Goal: Task Accomplishment & Management: Complete application form

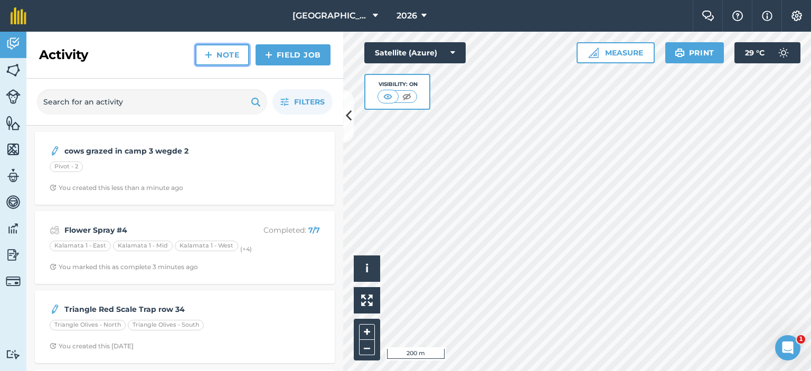
click at [237, 54] on link "Note" at bounding box center [222, 54] width 54 height 21
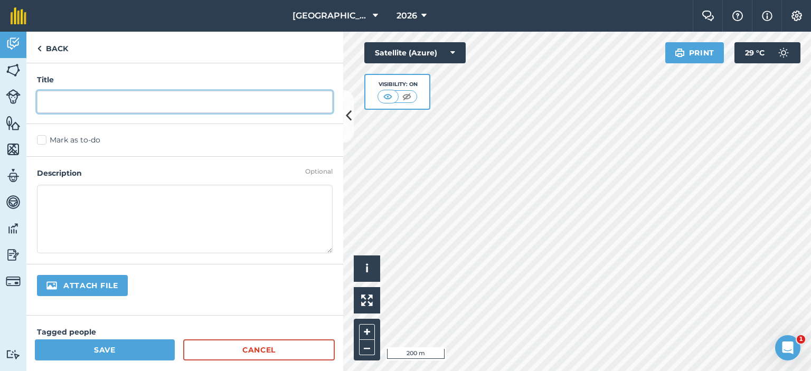
click at [228, 99] on input "text" at bounding box center [185, 102] width 296 height 22
type input "Cows grazing in [GEOGRAPHIC_DATA]"
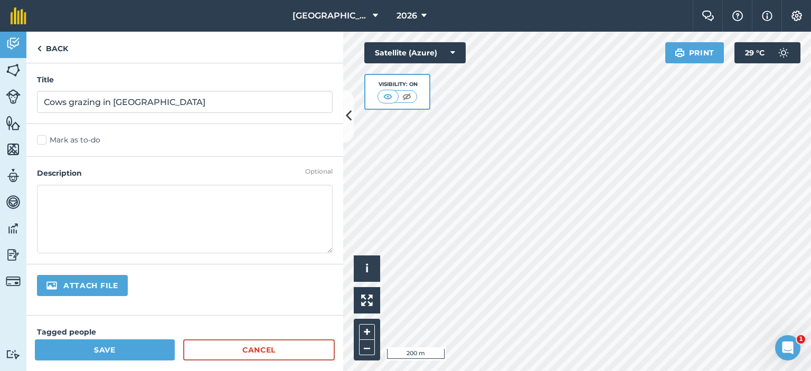
click at [297, 192] on textarea at bounding box center [185, 219] width 296 height 69
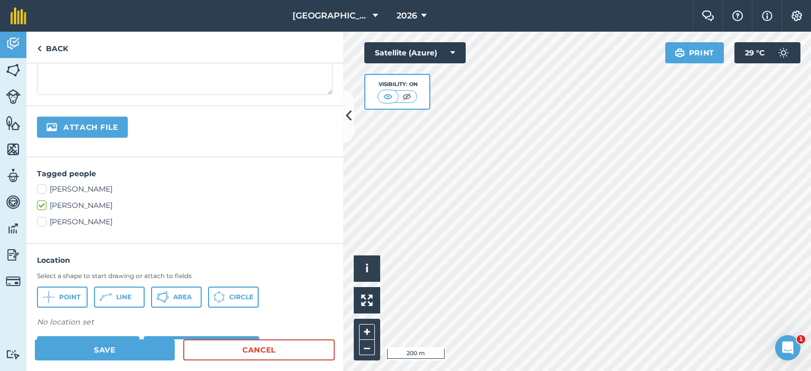
scroll to position [211, 0]
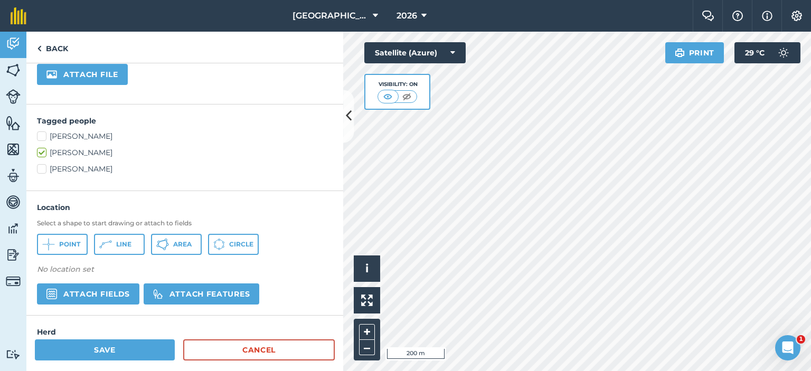
type textarea "Cows grazing in [GEOGRAPHIC_DATA], will first eat all river camps before grass …"
click at [106, 291] on button "Attach fields" at bounding box center [88, 294] width 102 height 21
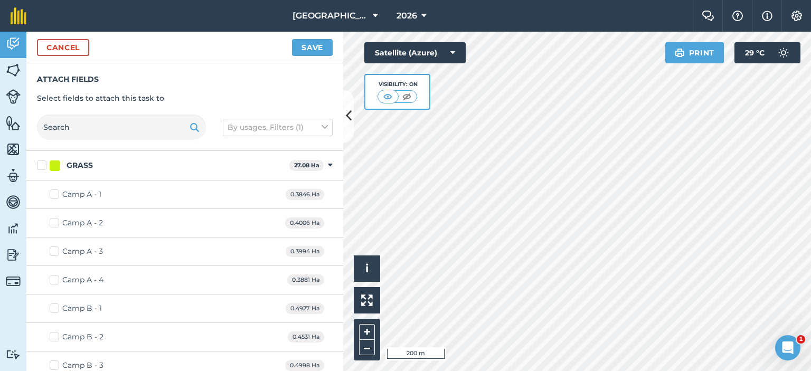
checkbox input "true"
click at [304, 46] on button "Save" at bounding box center [312, 47] width 41 height 17
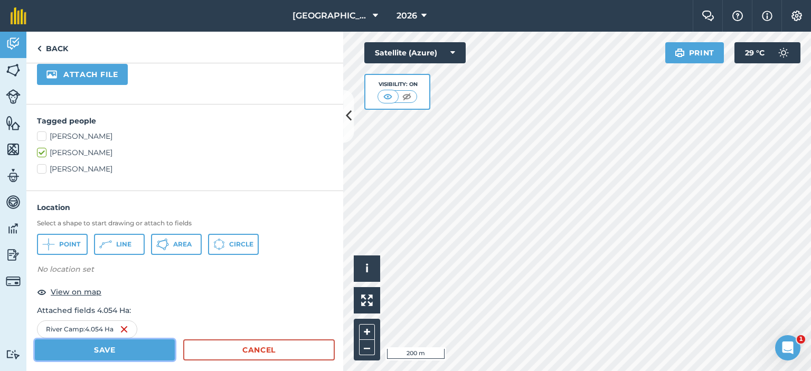
click at [116, 352] on button "Save" at bounding box center [105, 350] width 140 height 21
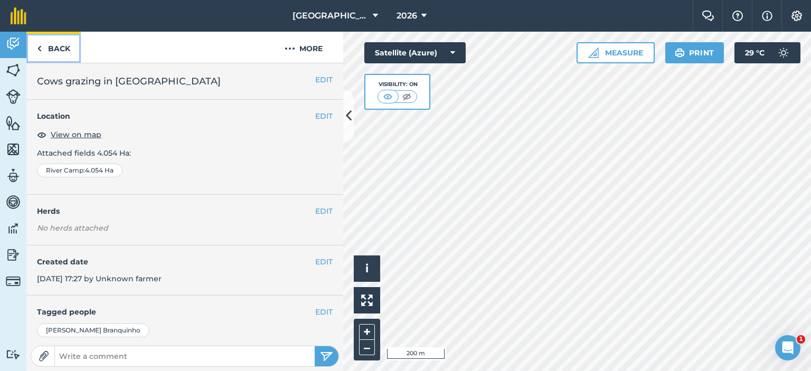
click at [59, 47] on link "Back" at bounding box center [53, 47] width 54 height 31
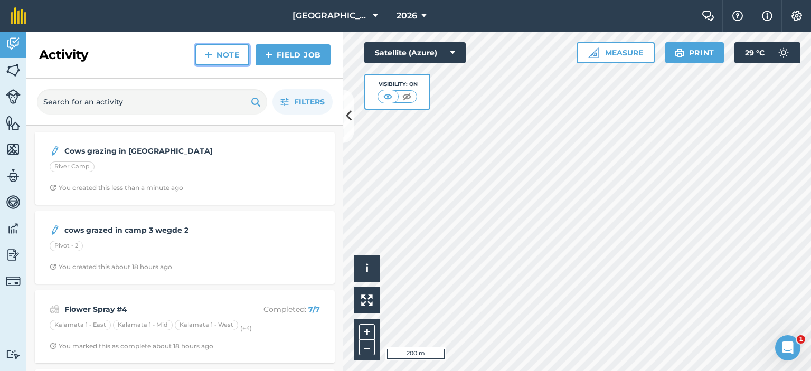
click at [218, 57] on link "Note" at bounding box center [222, 54] width 54 height 21
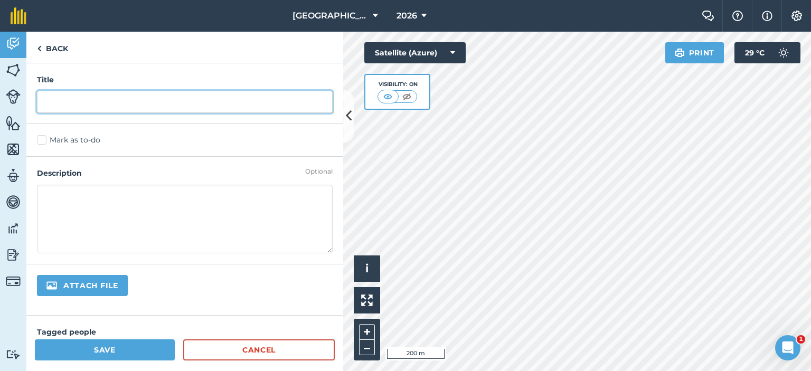
click at [193, 109] on input "text" at bounding box center [185, 102] width 296 height 22
type input "Weed eating Driveway"
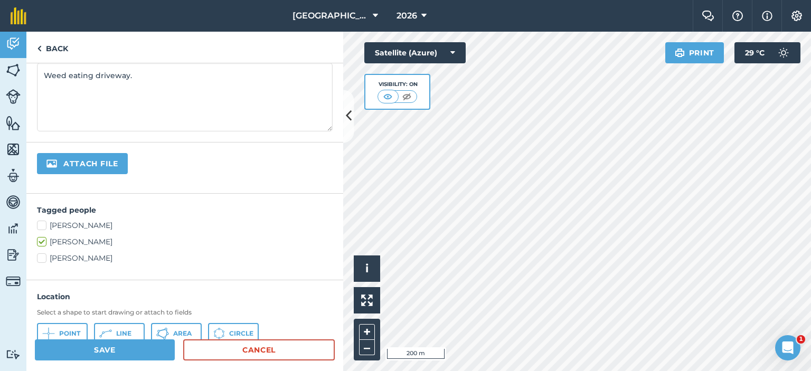
scroll to position [211, 0]
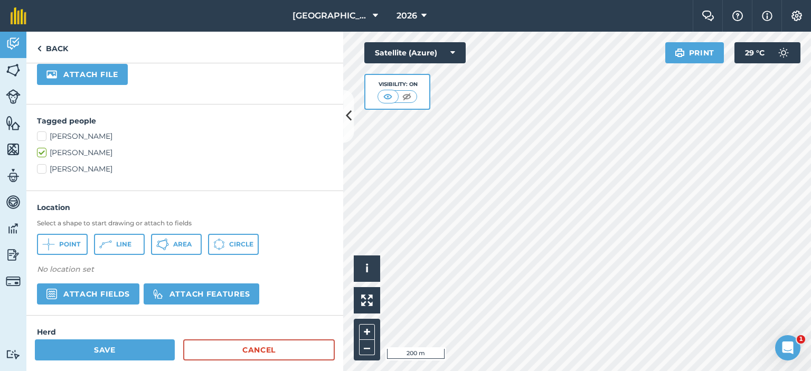
type textarea "Weed eating driveway."
click at [57, 244] on button "Point" at bounding box center [62, 244] width 51 height 21
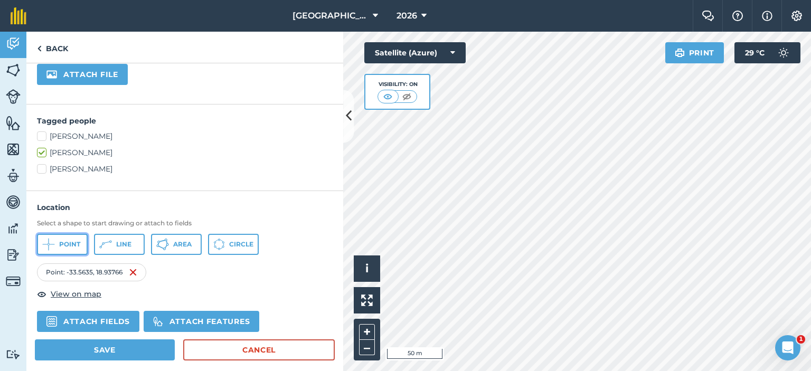
click at [69, 242] on span "Point" at bounding box center [69, 244] width 21 height 8
click at [60, 245] on span "Point" at bounding box center [69, 244] width 21 height 8
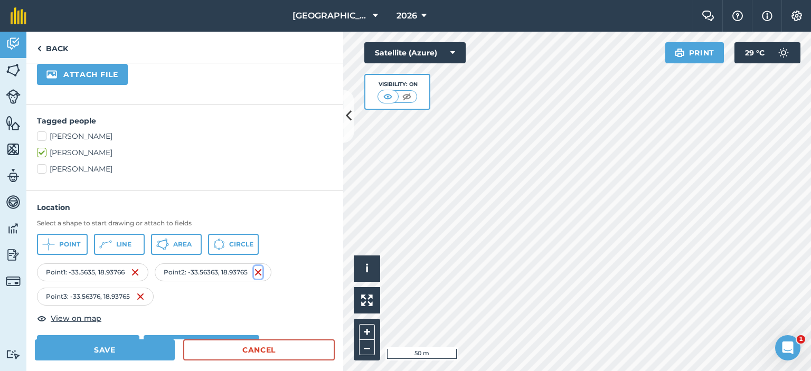
click at [260, 268] on img at bounding box center [258, 272] width 8 height 13
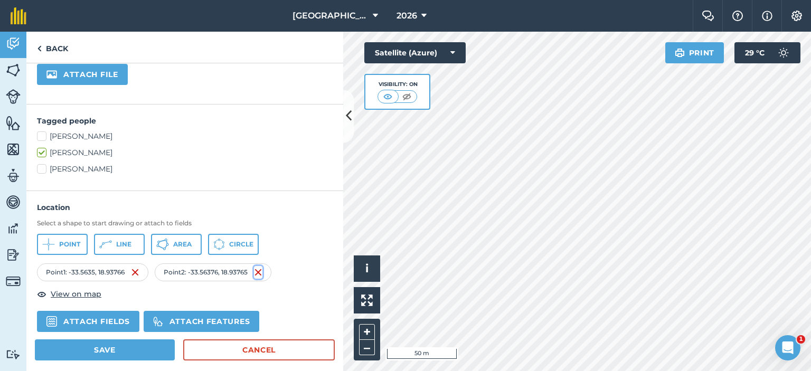
click at [260, 269] on img at bounding box center [258, 272] width 8 height 13
click at [133, 270] on img at bounding box center [133, 272] width 8 height 13
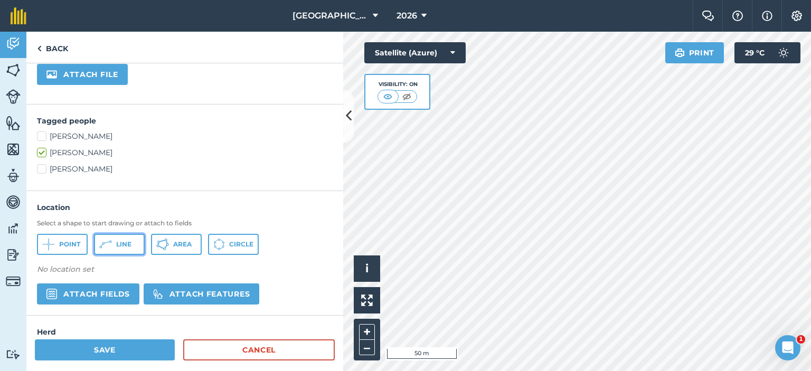
click at [116, 246] on span "Line" at bounding box center [123, 244] width 15 height 8
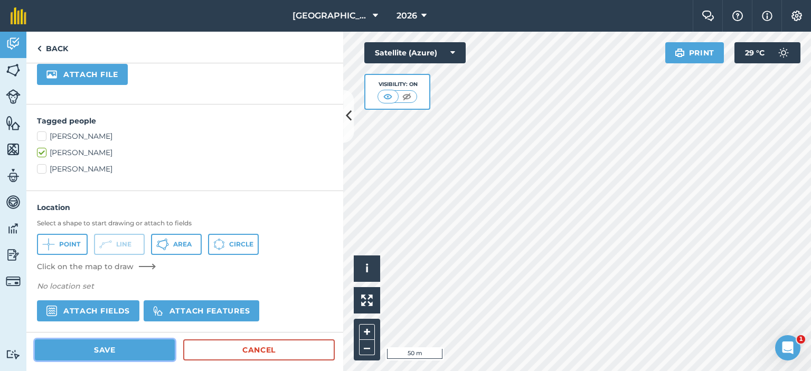
click at [114, 344] on button "Save" at bounding box center [105, 350] width 140 height 21
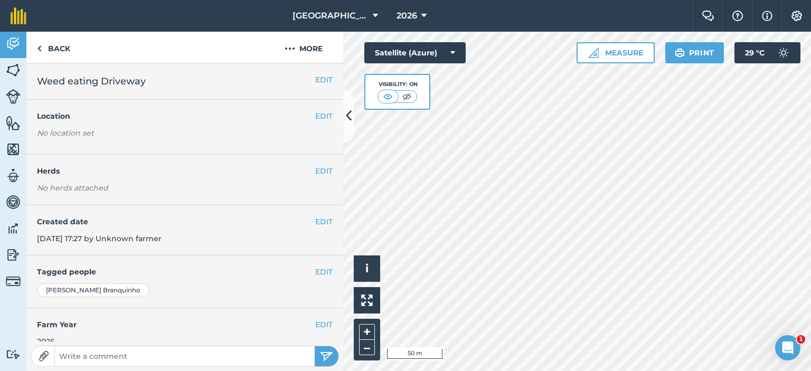
scroll to position [70, 0]
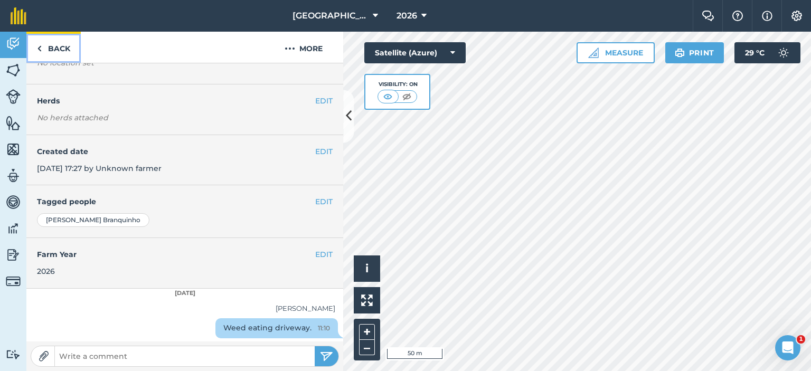
click at [57, 50] on link "Back" at bounding box center [53, 47] width 54 height 31
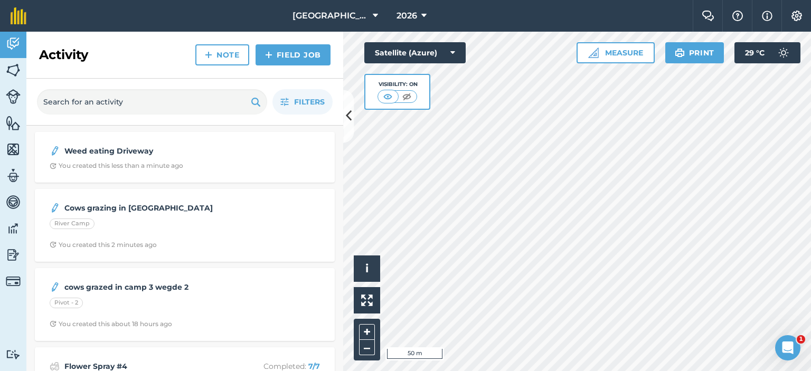
click at [440, 109] on div "Click to start drawing i © 2025 TomTom, Microsoft 50 m + – Satellite (Azure) Vi…" at bounding box center [577, 202] width 468 height 340
click at [219, 59] on link "Note" at bounding box center [222, 54] width 54 height 21
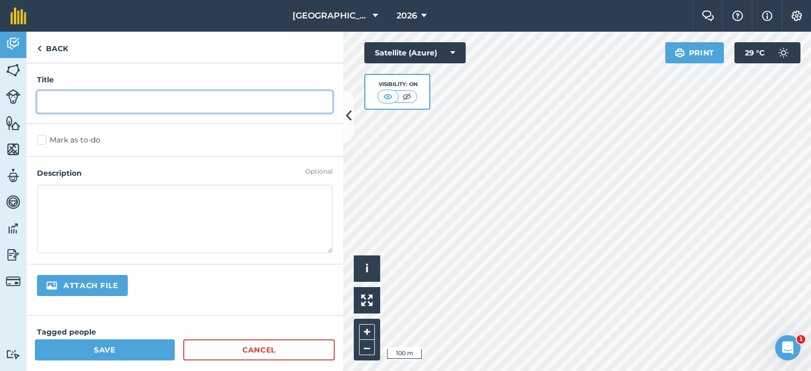
click at [182, 105] on input "text" at bounding box center [185, 102] width 296 height 22
type input "Garbage Dump run"
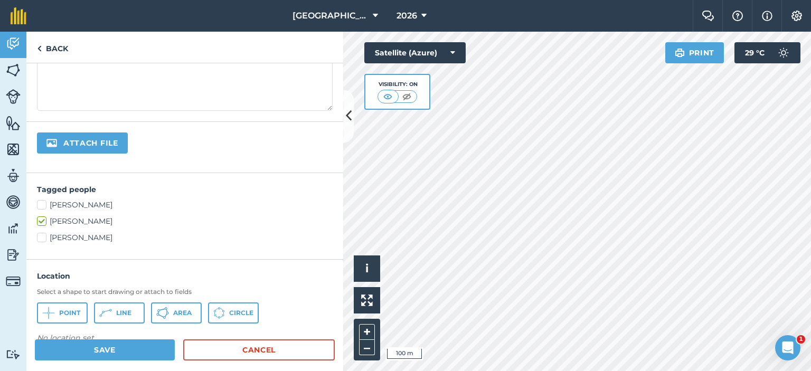
scroll to position [158, 0]
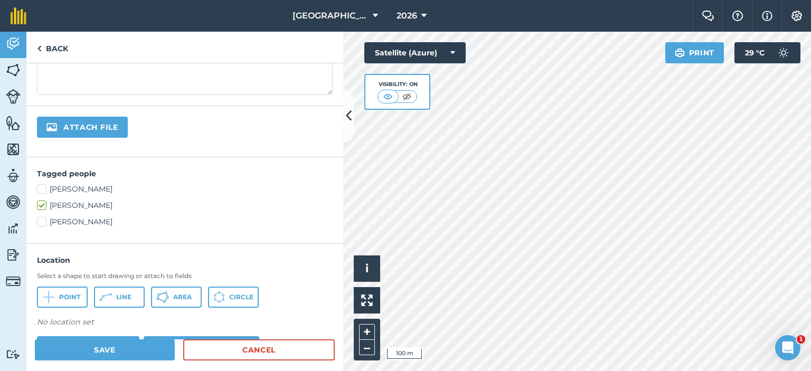
type textarea "Took all rubbish to land fill."
click at [106, 344] on button "Save" at bounding box center [105, 350] width 140 height 21
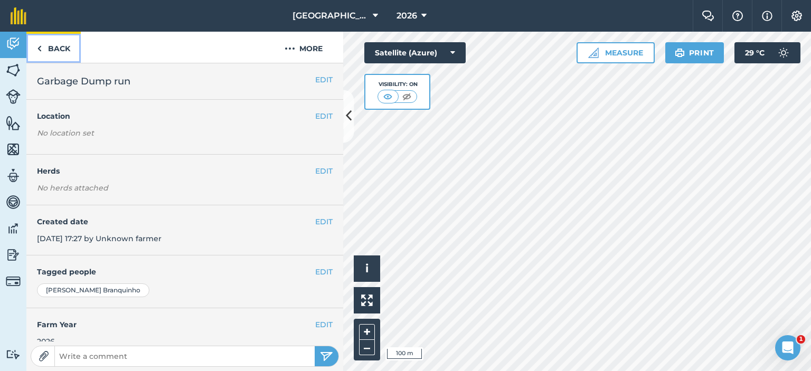
click at [51, 43] on link "Back" at bounding box center [53, 47] width 54 height 31
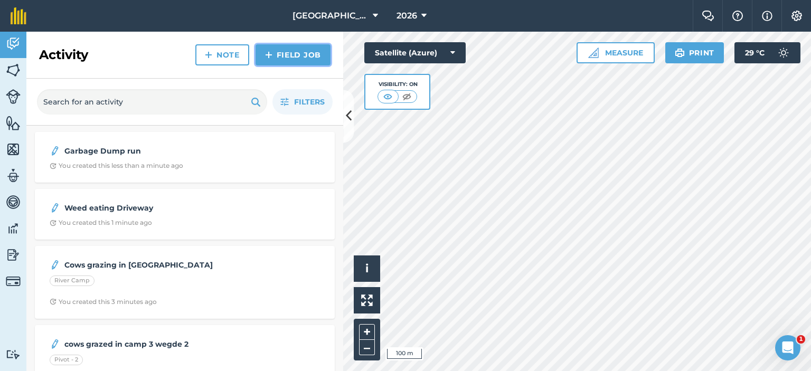
click at [267, 59] on img at bounding box center [268, 55] width 7 height 13
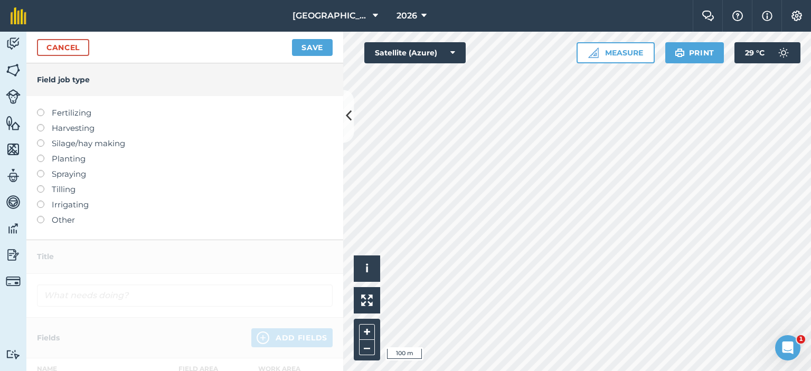
click at [42, 216] on label at bounding box center [44, 216] width 15 height 0
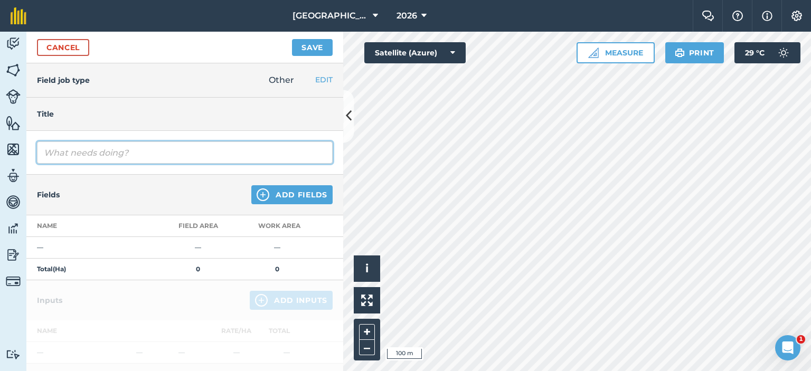
click at [68, 158] on input "text" at bounding box center [185, 153] width 296 height 22
type input "Ploughing and disking Camp B"
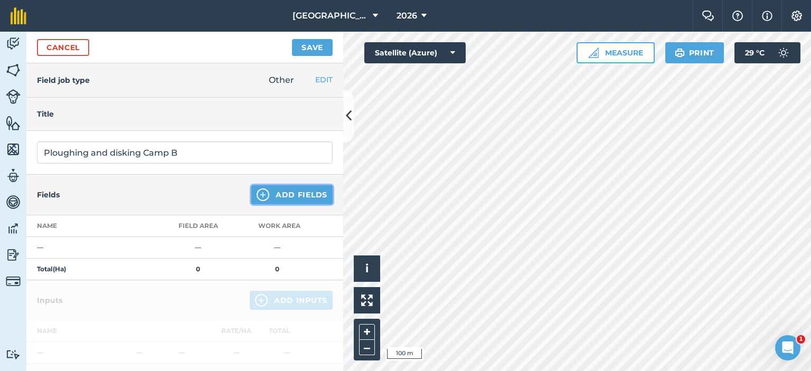
click at [265, 197] on button "Add Fields" at bounding box center [291, 194] width 81 height 19
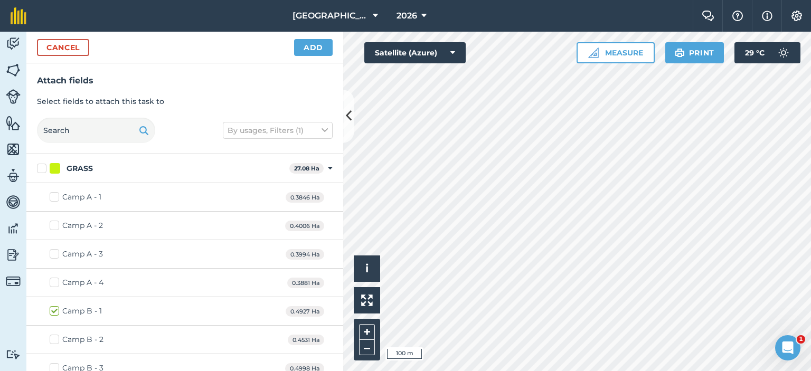
checkbox input "true"
click at [313, 48] on button "Add" at bounding box center [313, 47] width 39 height 17
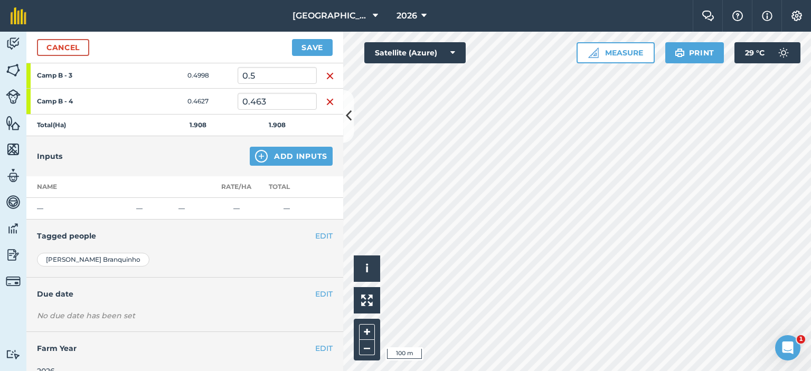
scroll to position [240, 0]
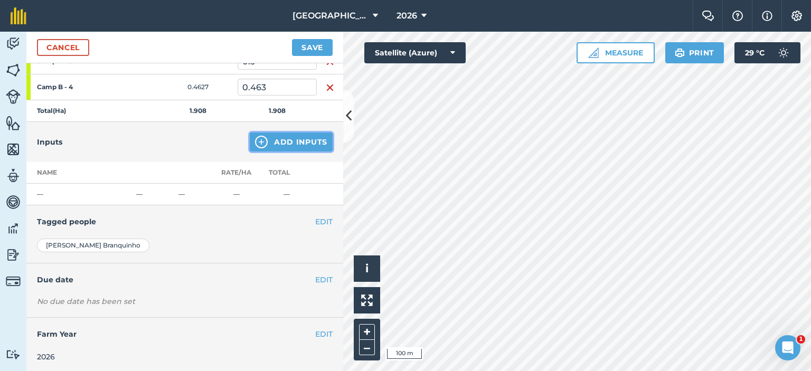
click at [306, 139] on button "Add Inputs" at bounding box center [291, 142] width 83 height 19
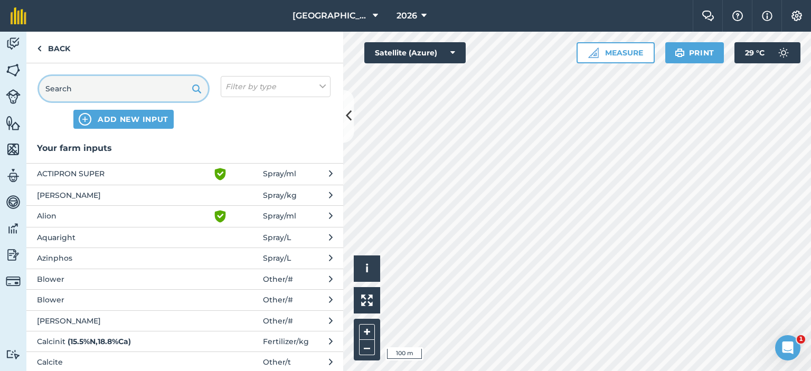
click at [167, 90] on input "text" at bounding box center [123, 88] width 169 height 25
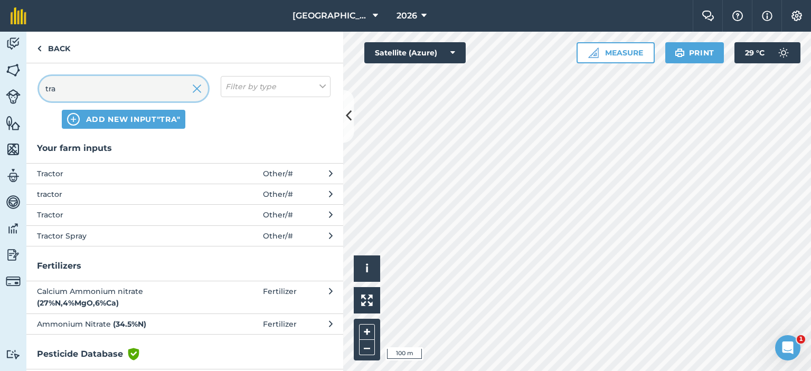
type input "tra"
click at [270, 214] on span "Other / #" at bounding box center [278, 215] width 30 height 12
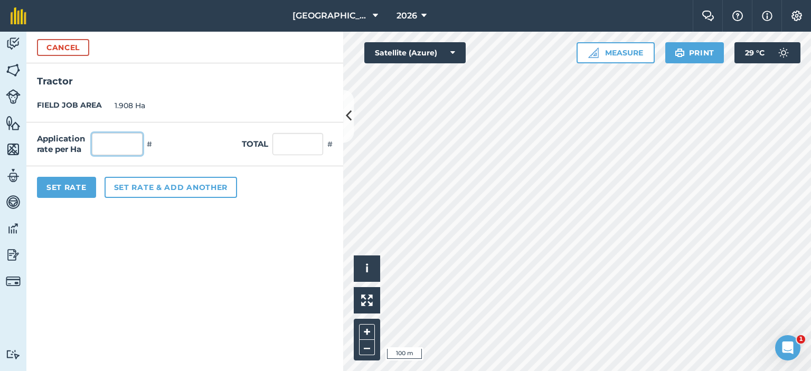
click at [129, 148] on input "text" at bounding box center [117, 144] width 51 height 22
type input "1"
type input "1.908"
click at [220, 281] on form "Cancel Tractor FIELD JOB AREA 1.908 Ha Application rate per Ha 1 # Total 1.908 …" at bounding box center [184, 202] width 317 height 340
click at [82, 192] on button "Set Rate" at bounding box center [66, 187] width 59 height 21
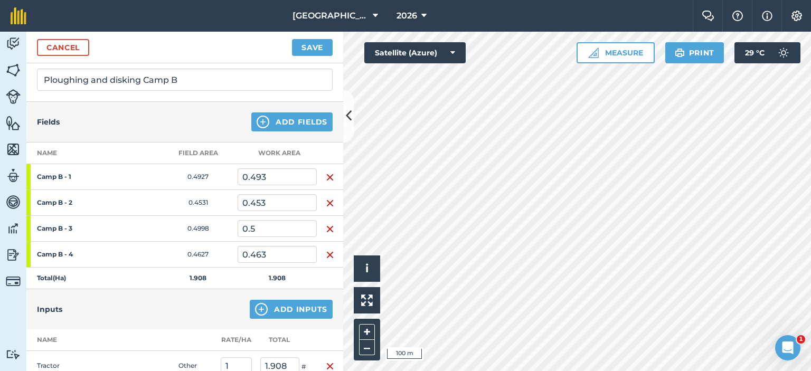
scroll to position [0, 0]
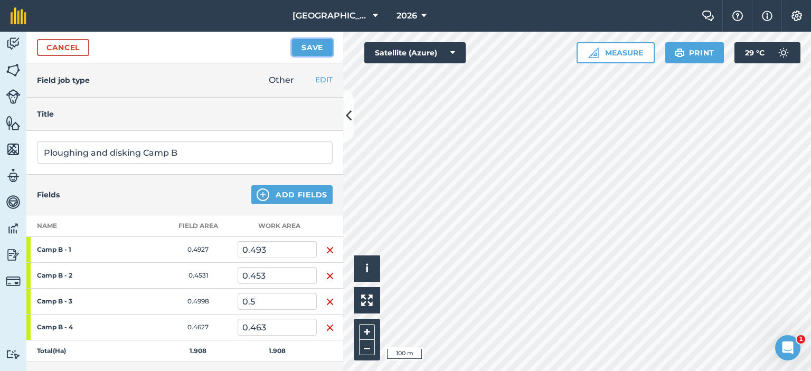
click at [312, 44] on button "Save" at bounding box center [312, 47] width 41 height 17
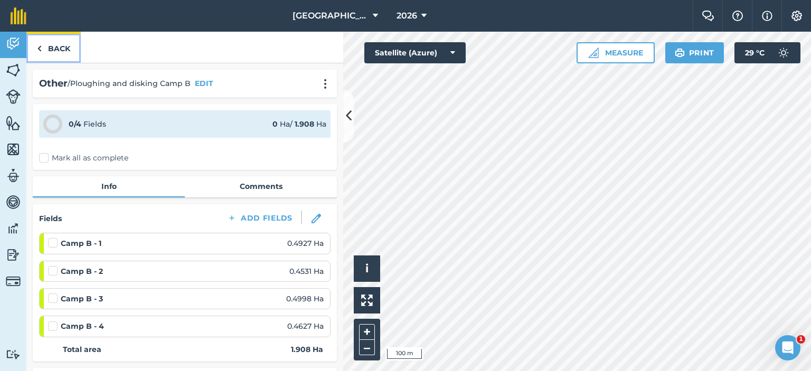
click at [45, 54] on link "Back" at bounding box center [53, 47] width 54 height 31
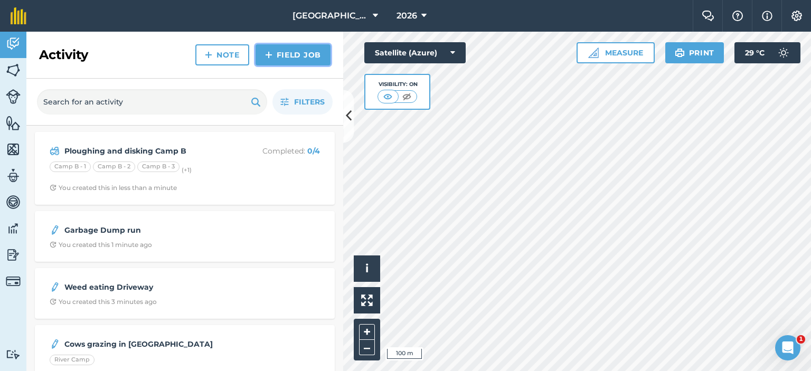
click at [294, 52] on link "Field Job" at bounding box center [293, 54] width 75 height 21
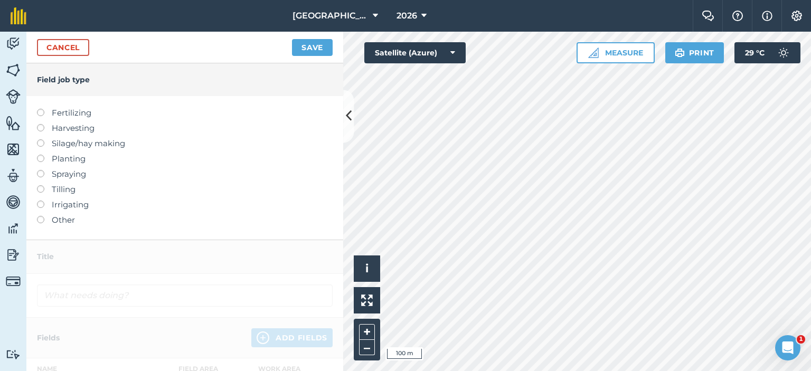
click at [42, 170] on label at bounding box center [44, 170] width 15 height 0
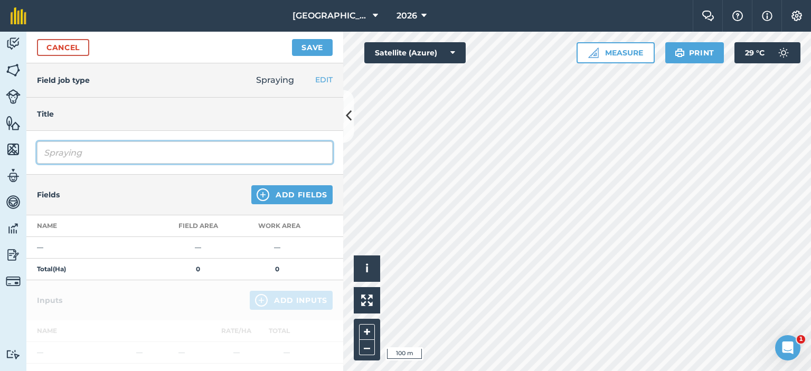
click at [95, 157] on input "Spraying" at bounding box center [185, 153] width 296 height 22
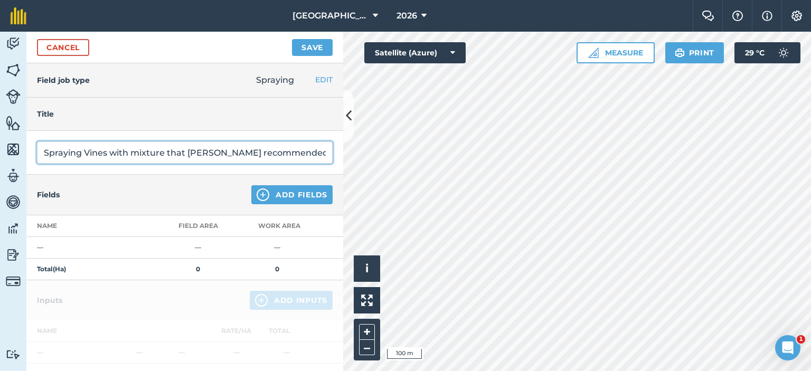
type input "Spraying Vines with mixture that [PERSON_NAME] recommended."
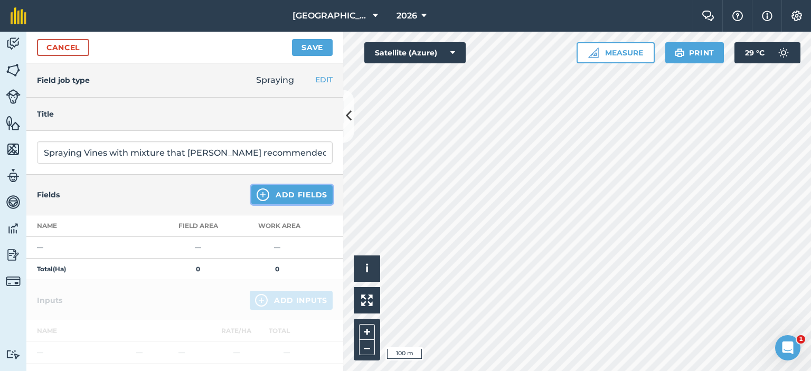
click at [293, 198] on button "Add Fields" at bounding box center [291, 194] width 81 height 19
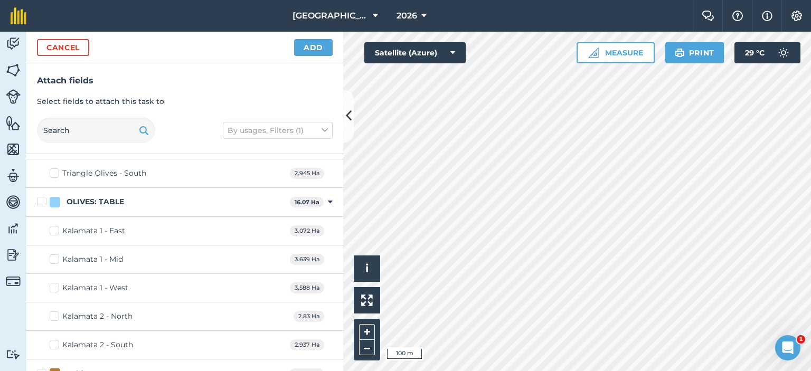
scroll to position [808, 0]
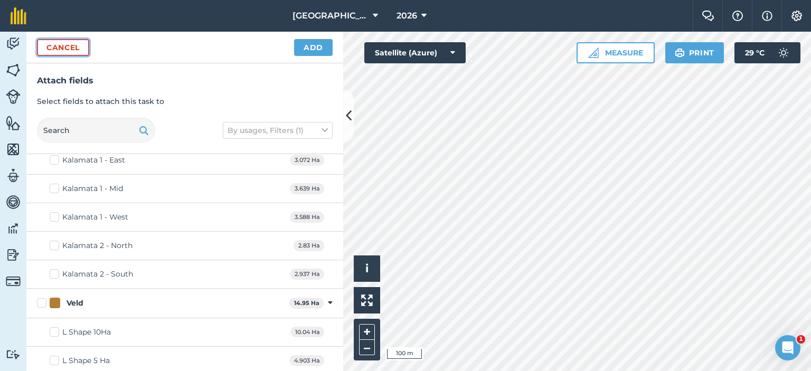
click at [62, 46] on button "Cancel" at bounding box center [63, 47] width 52 height 17
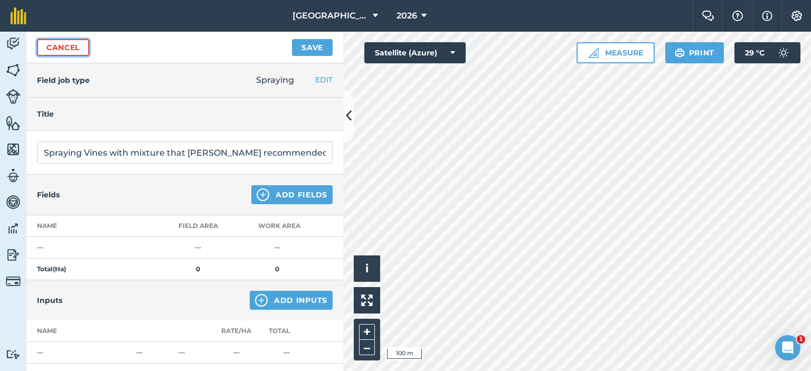
click at [62, 46] on link "Cancel" at bounding box center [63, 47] width 52 height 17
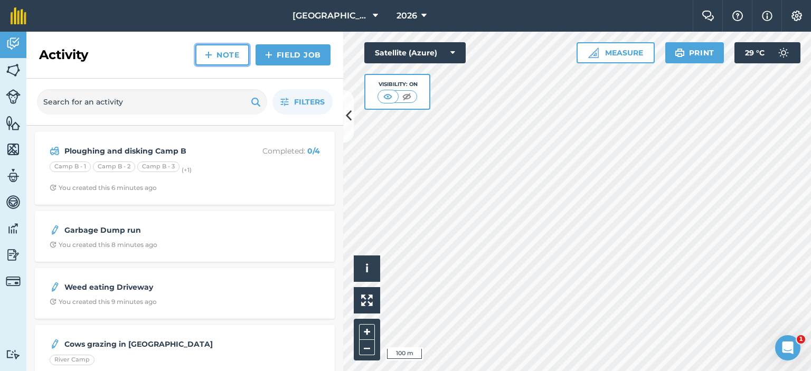
click at [240, 64] on link "Note" at bounding box center [222, 54] width 54 height 21
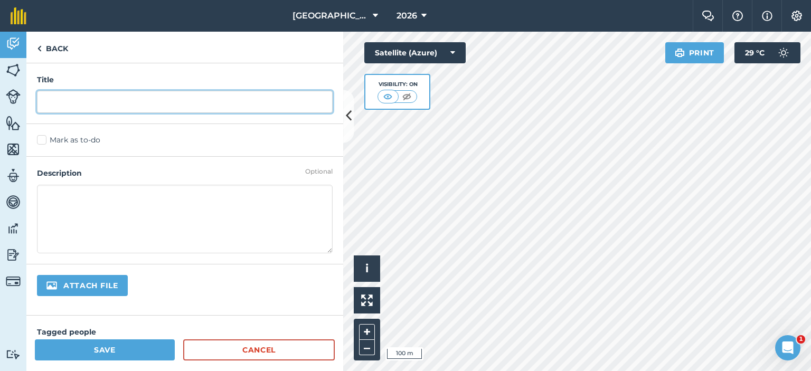
click at [196, 101] on input "text" at bounding box center [185, 102] width 296 height 22
type input "Vines Sprayed"
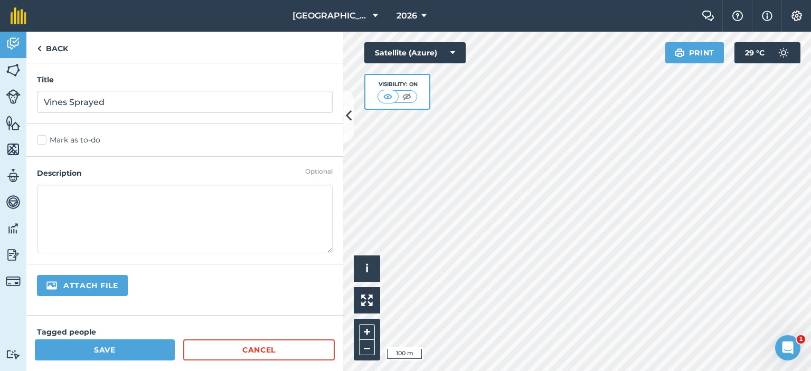
click at [214, 200] on textarea at bounding box center [185, 219] width 296 height 69
type textarea "Sprayed vines with backpacks. Mixture was for 20L: Vondozeb - 40g Fighter - 70m…"
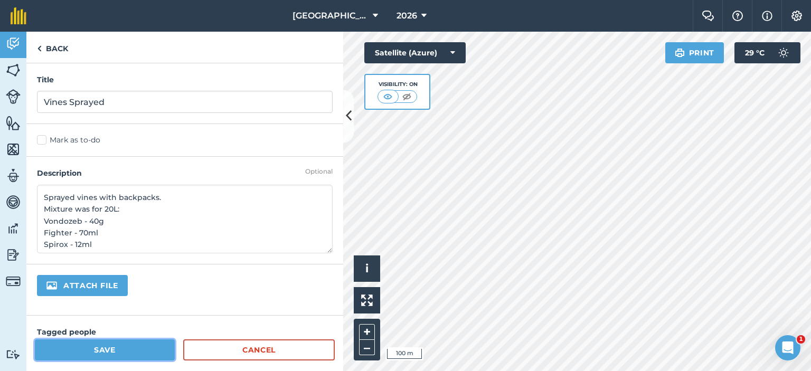
click at [125, 350] on button "Save" at bounding box center [105, 350] width 140 height 21
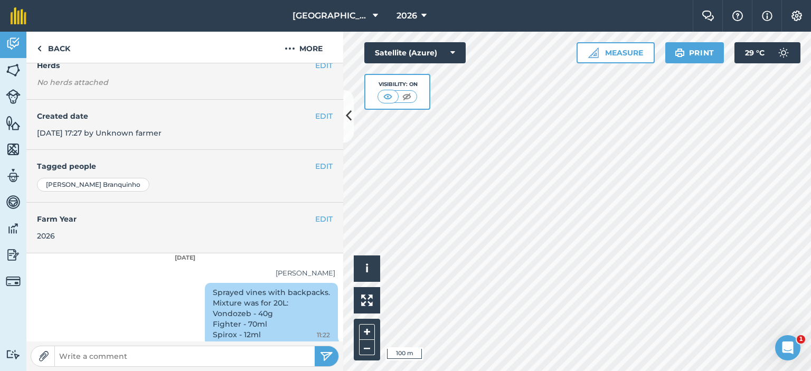
scroll to position [112, 0]
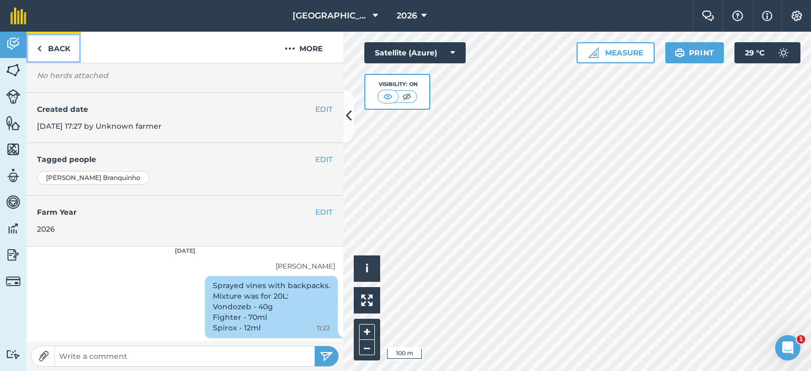
click at [56, 46] on link "Back" at bounding box center [53, 47] width 54 height 31
